Goal: Navigation & Orientation: Find specific page/section

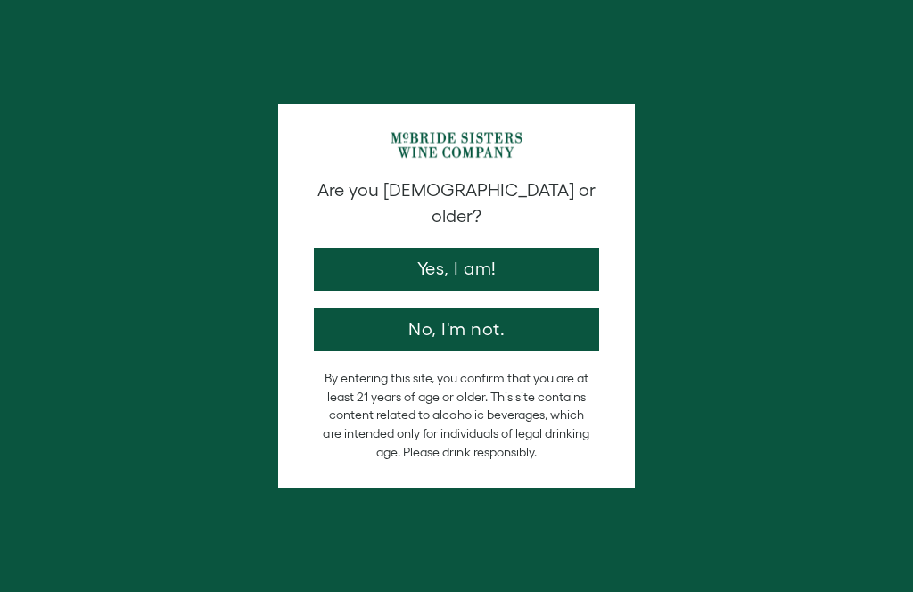
click at [479, 251] on button "Yes, I am!" at bounding box center [456, 269] width 285 height 43
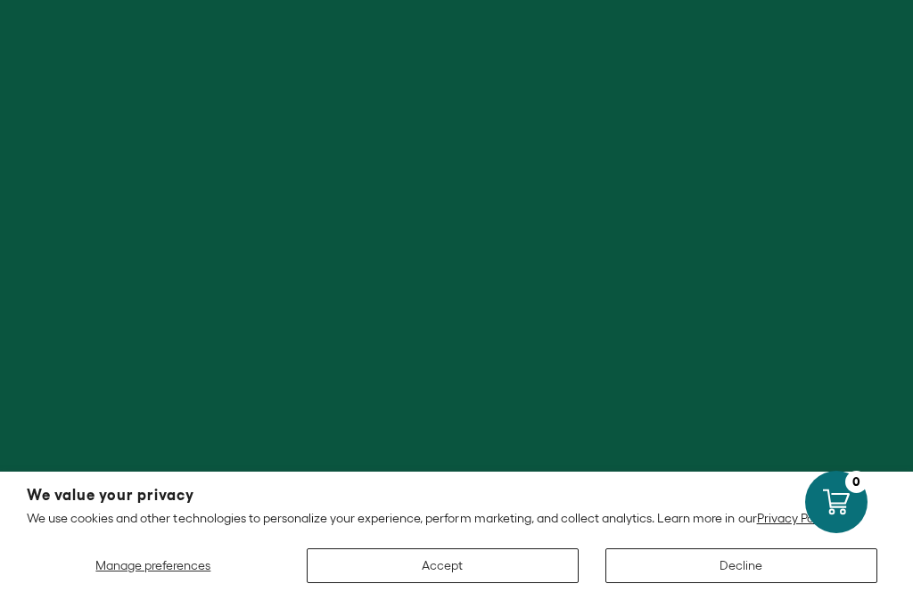
scroll to position [1, 0]
click at [469, 580] on button "Accept" at bounding box center [443, 565] width 272 height 35
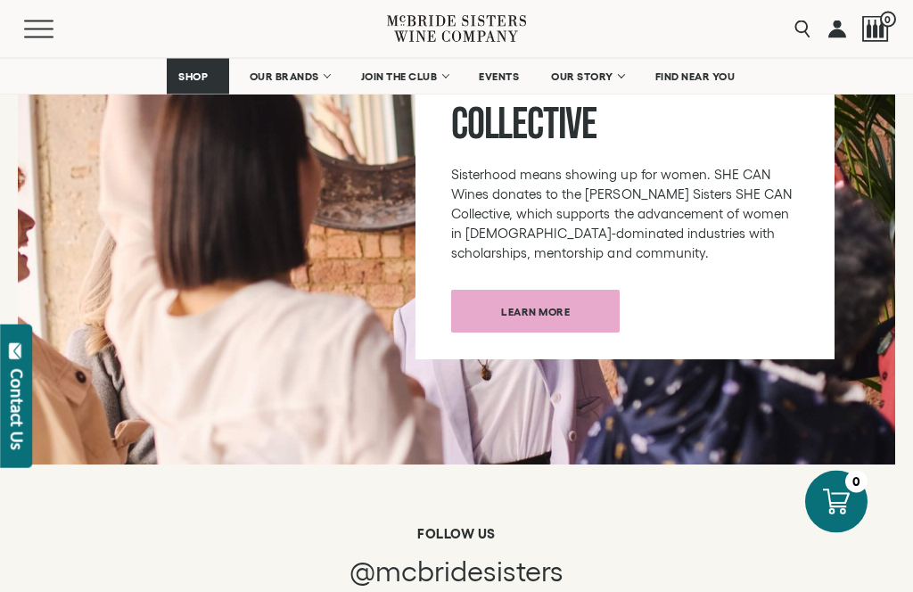
scroll to position [9176, 0]
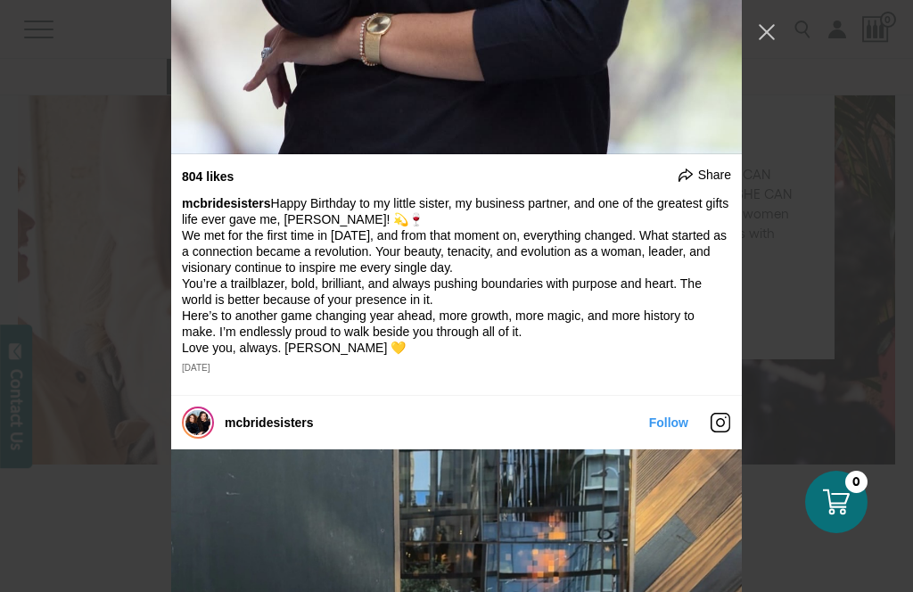
scroll to position [9931, 0]
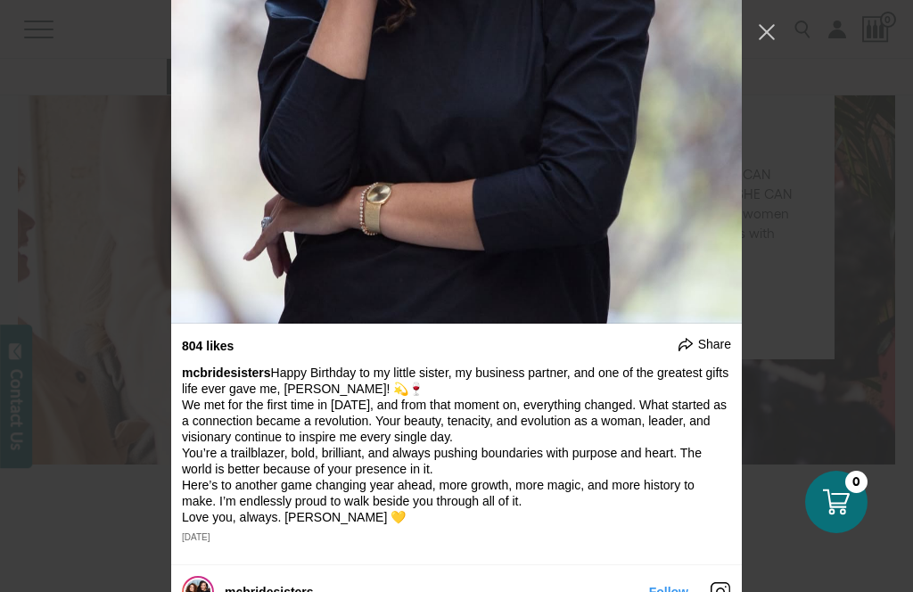
scroll to position [9782, 0]
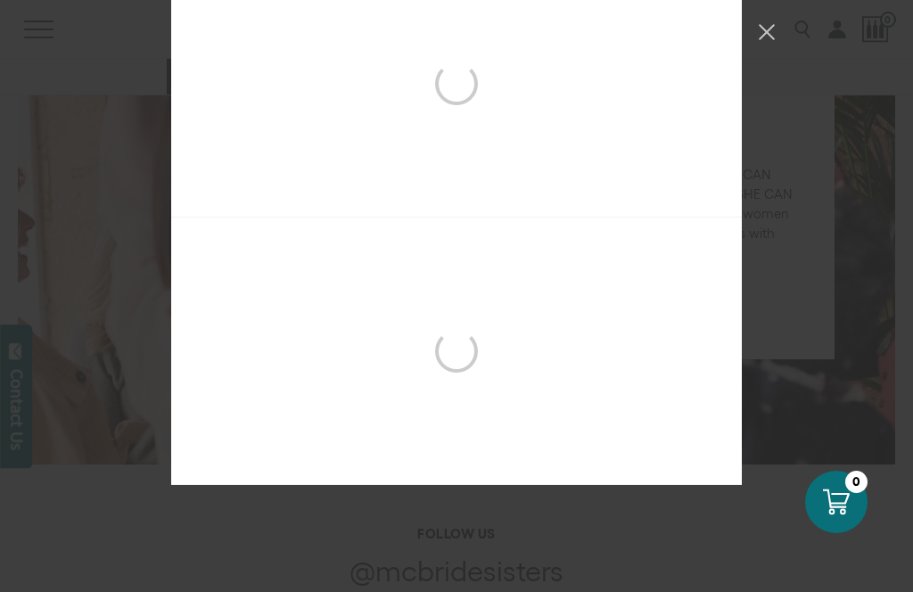
scroll to position [12632, 0]
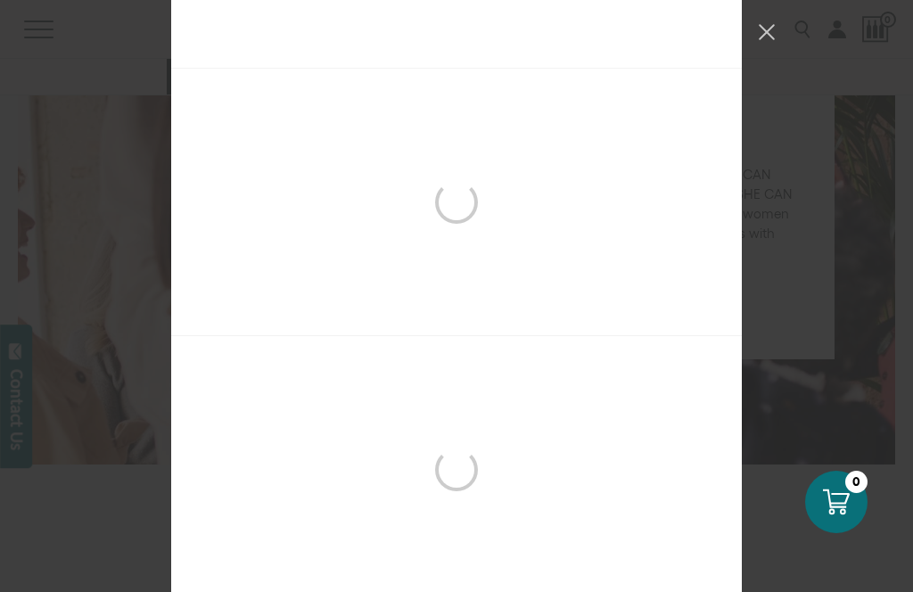
scroll to position [12508, 0]
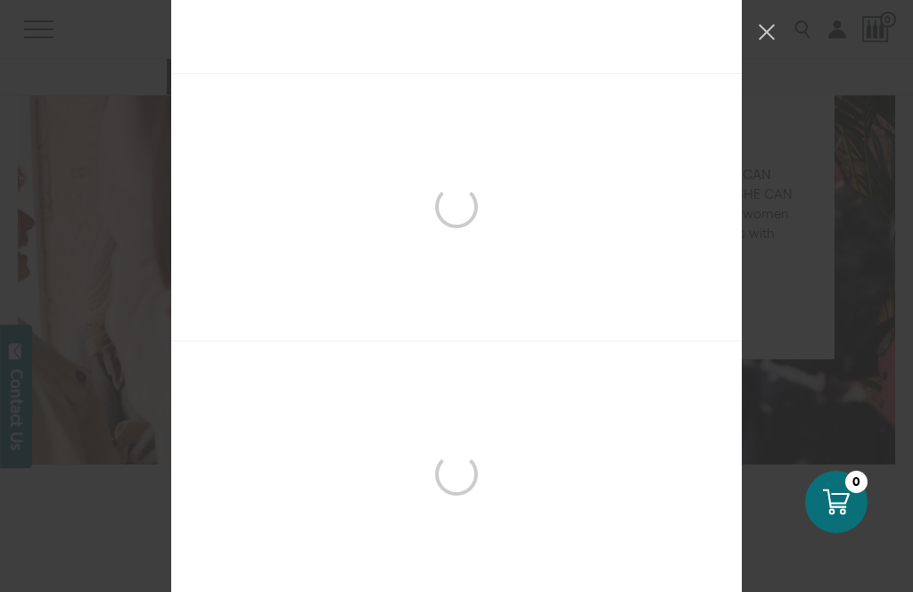
click at [771, 22] on button "Close Instagram Feed Popup" at bounding box center [767, 32] width 29 height 29
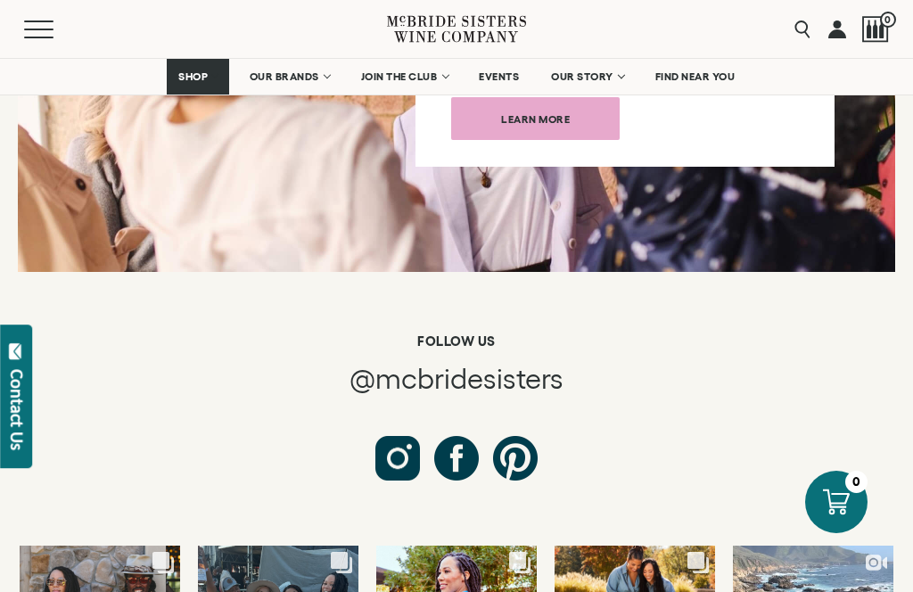
scroll to position [9367, 0]
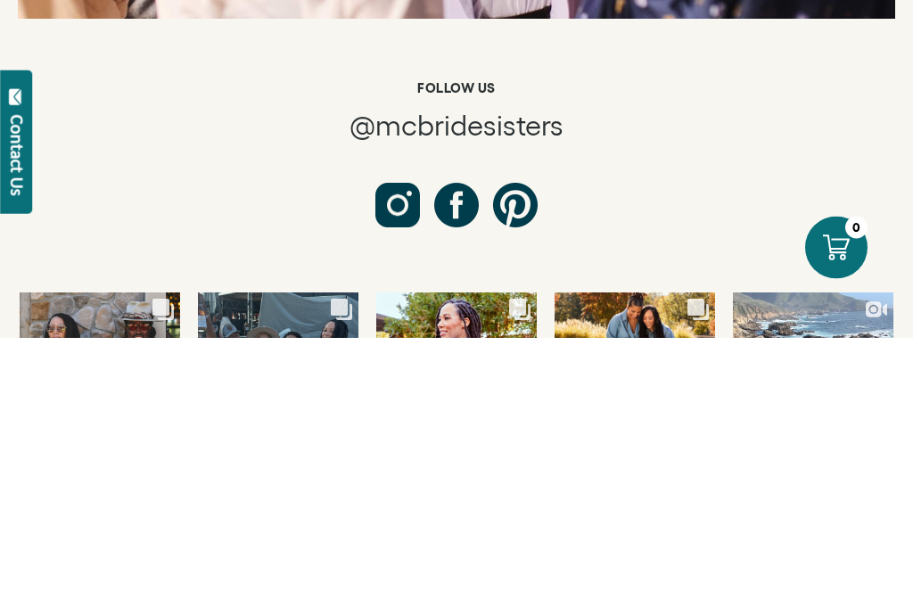
type input "**********"
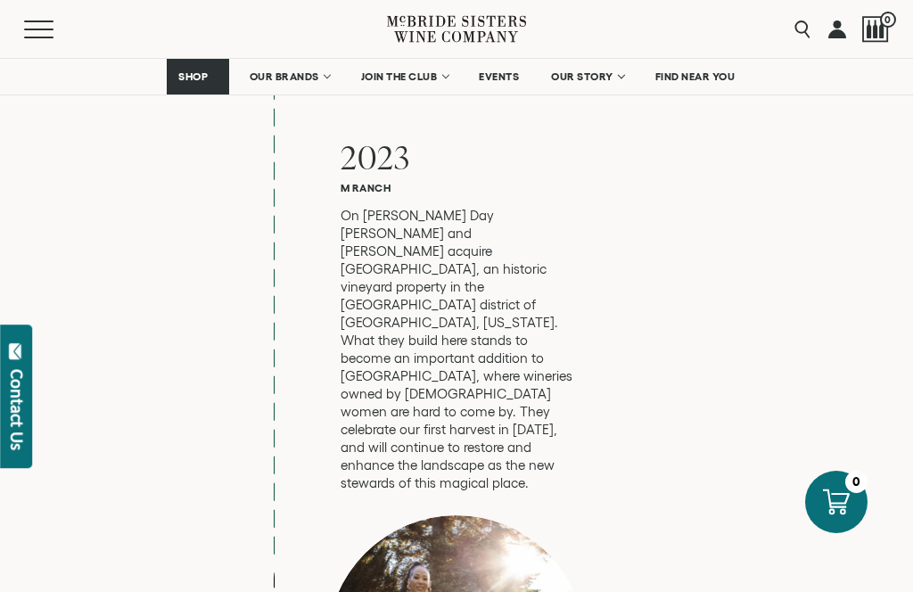
scroll to position [7453, 0]
click at [714, 75] on span "FIND NEAR YOU" at bounding box center [695, 76] width 80 height 12
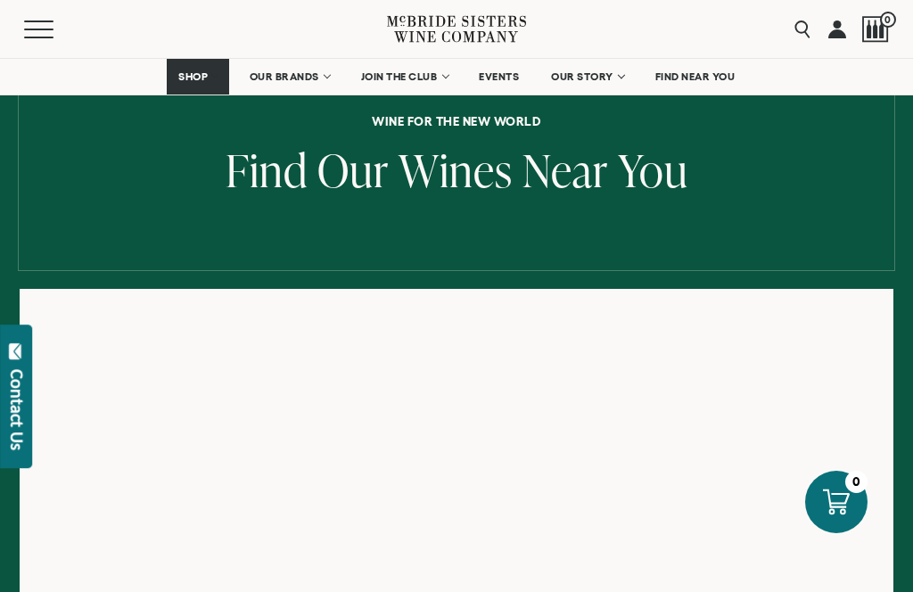
scroll to position [119, 0]
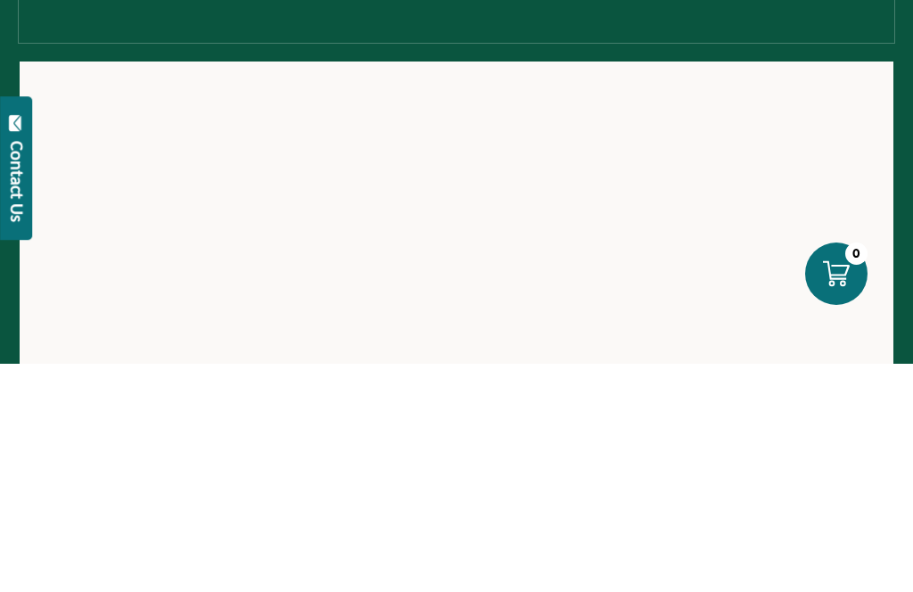
scroll to position [349, 0]
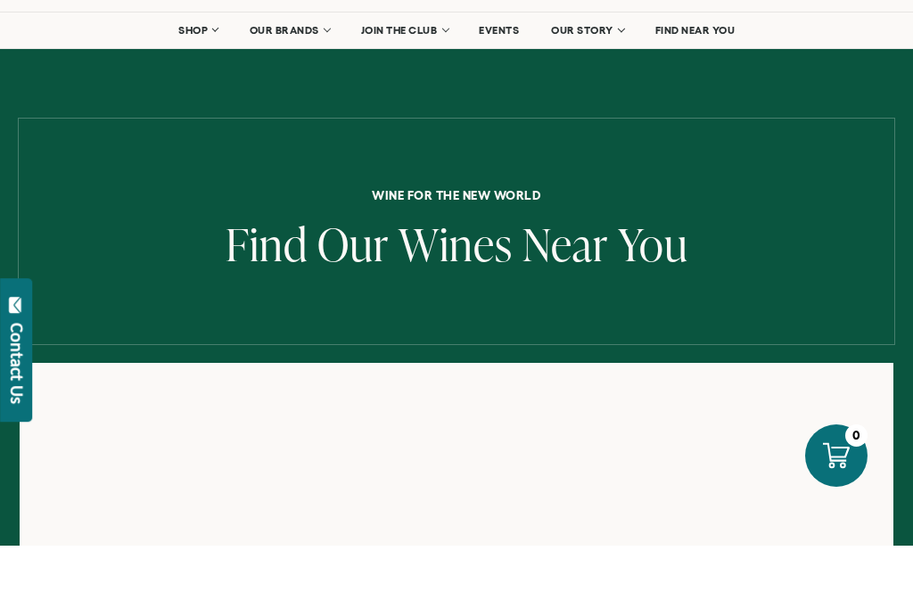
scroll to position [47, 0]
